Goal: Transaction & Acquisition: Obtain resource

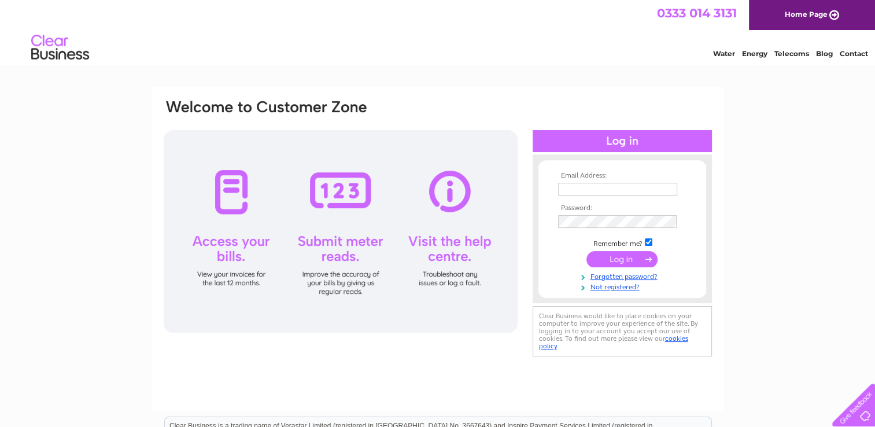
type input "[EMAIL_ADDRESS][DOMAIN_NAME]"
click at [645, 255] on input "submit" at bounding box center [621, 259] width 71 height 16
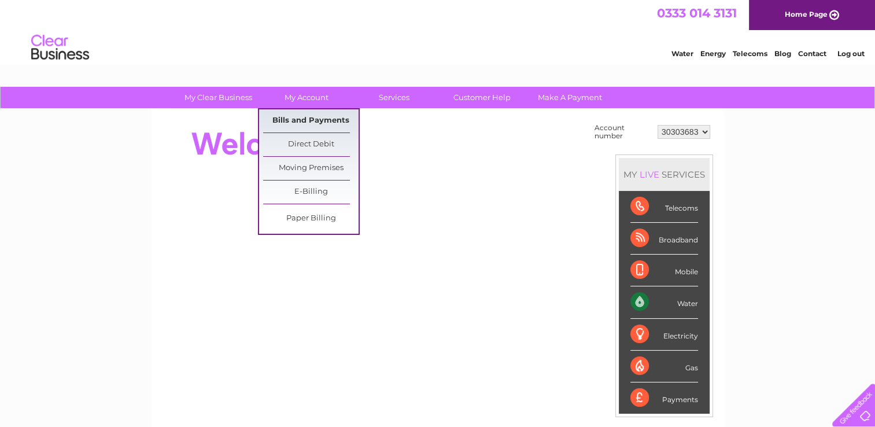
click at [304, 121] on link "Bills and Payments" at bounding box center [310, 120] width 95 height 23
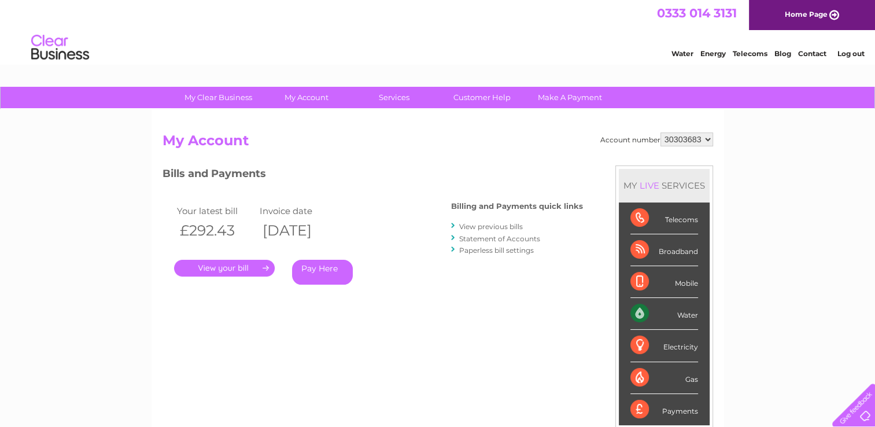
click at [244, 263] on link "." at bounding box center [224, 268] width 101 height 17
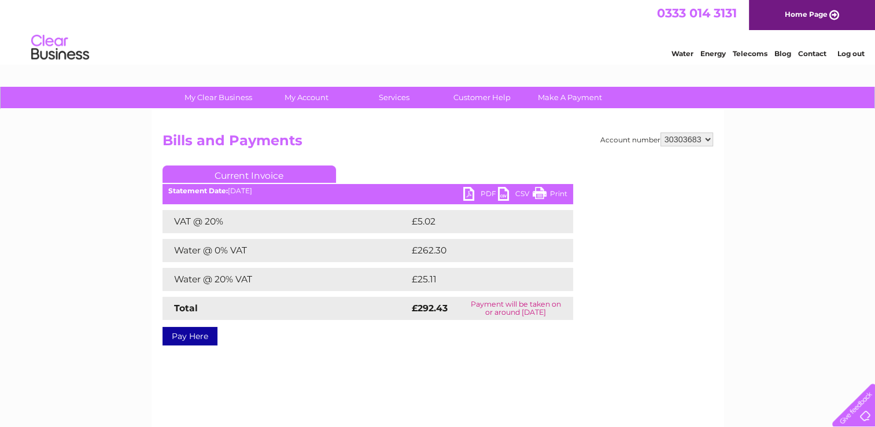
click at [461, 184] on ul "Current Invoice" at bounding box center [367, 175] width 411 height 21
click at [466, 191] on link "PDF" at bounding box center [480, 195] width 35 height 17
